Goal: Find contact information: Find contact information

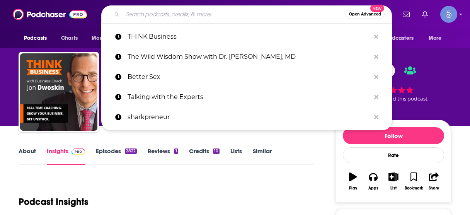
scroll to position [93, 0]
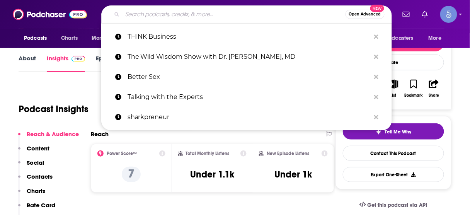
type input "The Oprah Podcast"
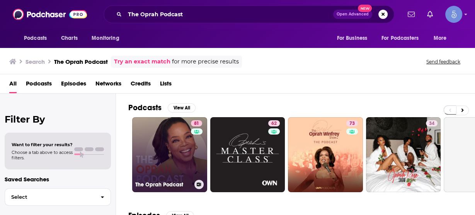
click at [170, 142] on link "81 The Oprah Podcast" at bounding box center [169, 154] width 75 height 75
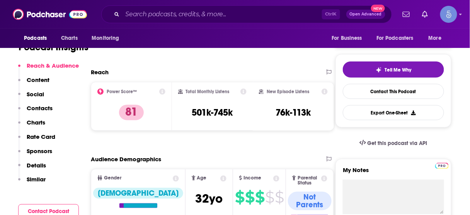
click at [51, 109] on p "Contacts" at bounding box center [40, 107] width 26 height 7
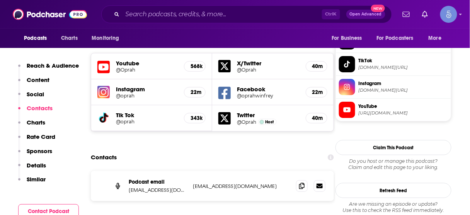
scroll to position [678, 0]
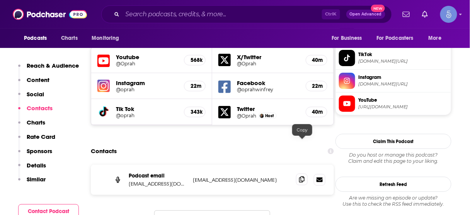
click at [303, 176] on icon at bounding box center [301, 179] width 5 height 6
